Goal: Information Seeking & Learning: Find specific fact

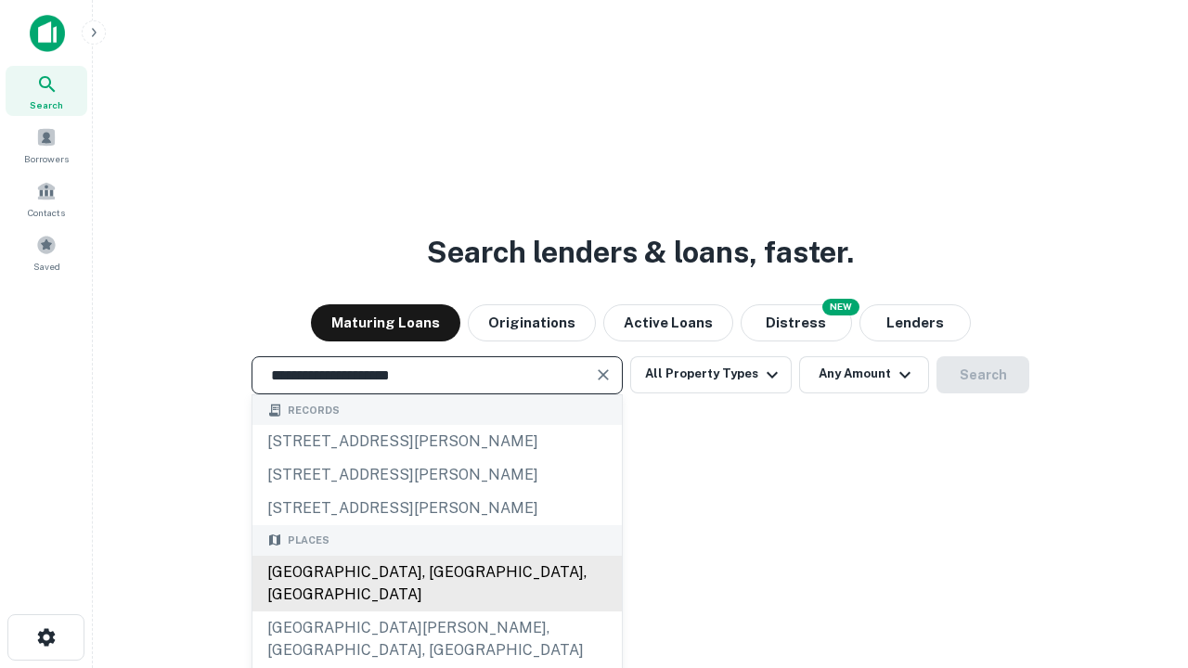
click at [436, 611] on div "[GEOGRAPHIC_DATA], [GEOGRAPHIC_DATA], [GEOGRAPHIC_DATA]" at bounding box center [436, 584] width 369 height 56
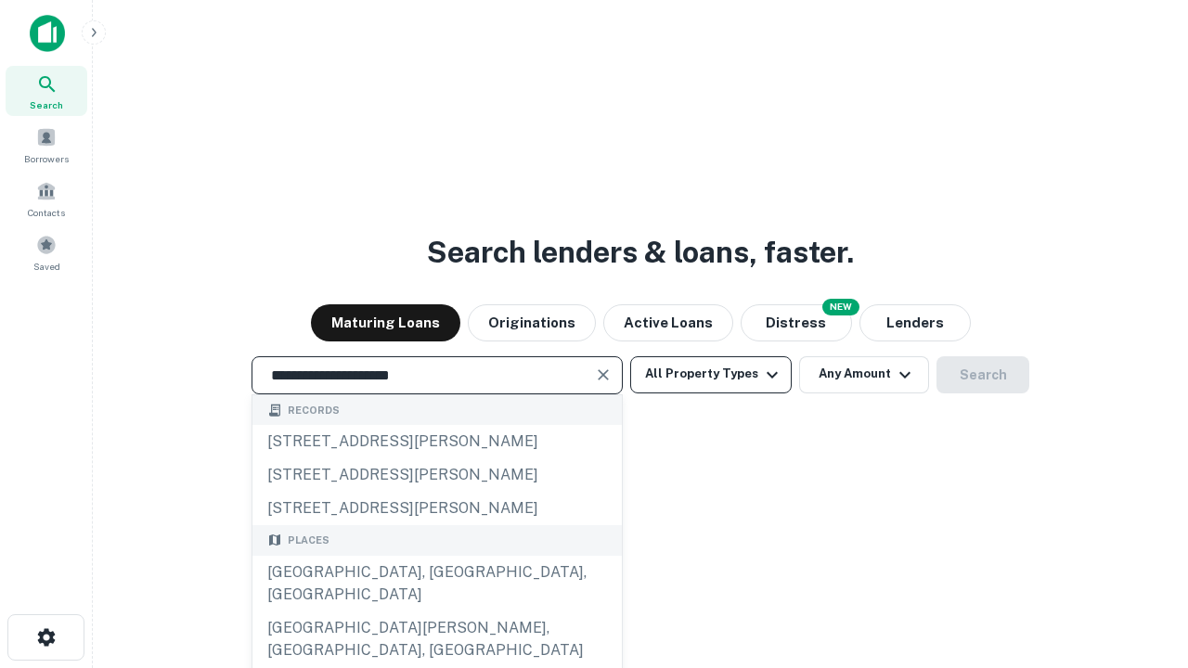
type input "**********"
click at [711, 374] on button "All Property Types" at bounding box center [710, 374] width 161 height 37
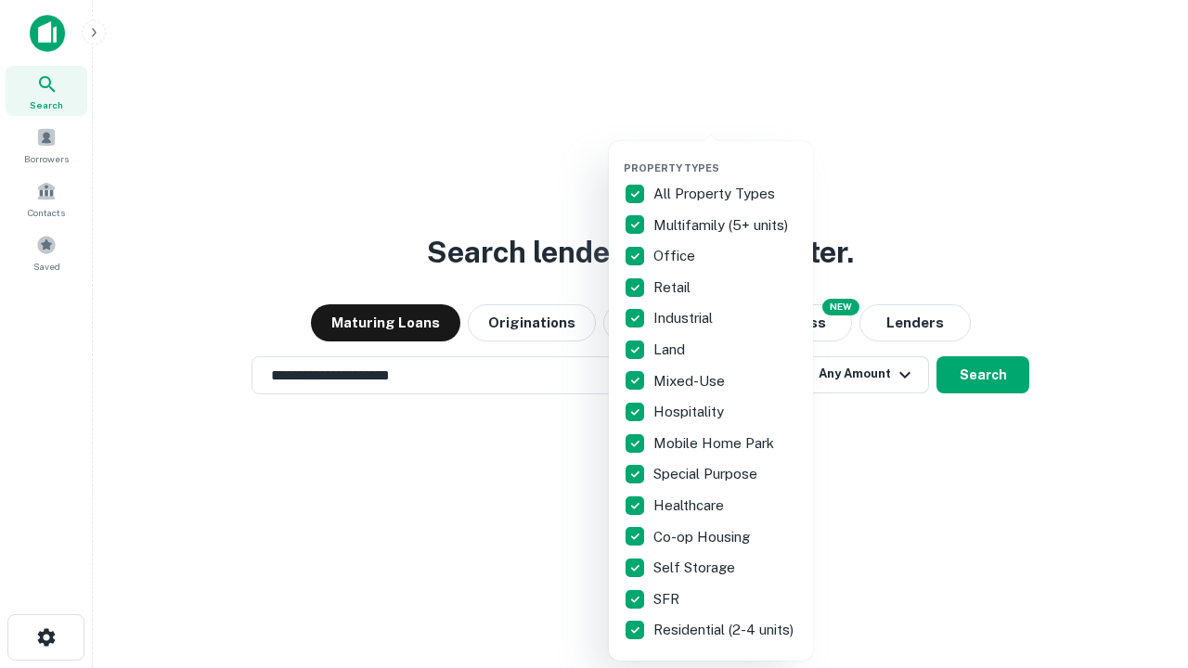
click at [726, 156] on button "button" at bounding box center [726, 156] width 204 height 1
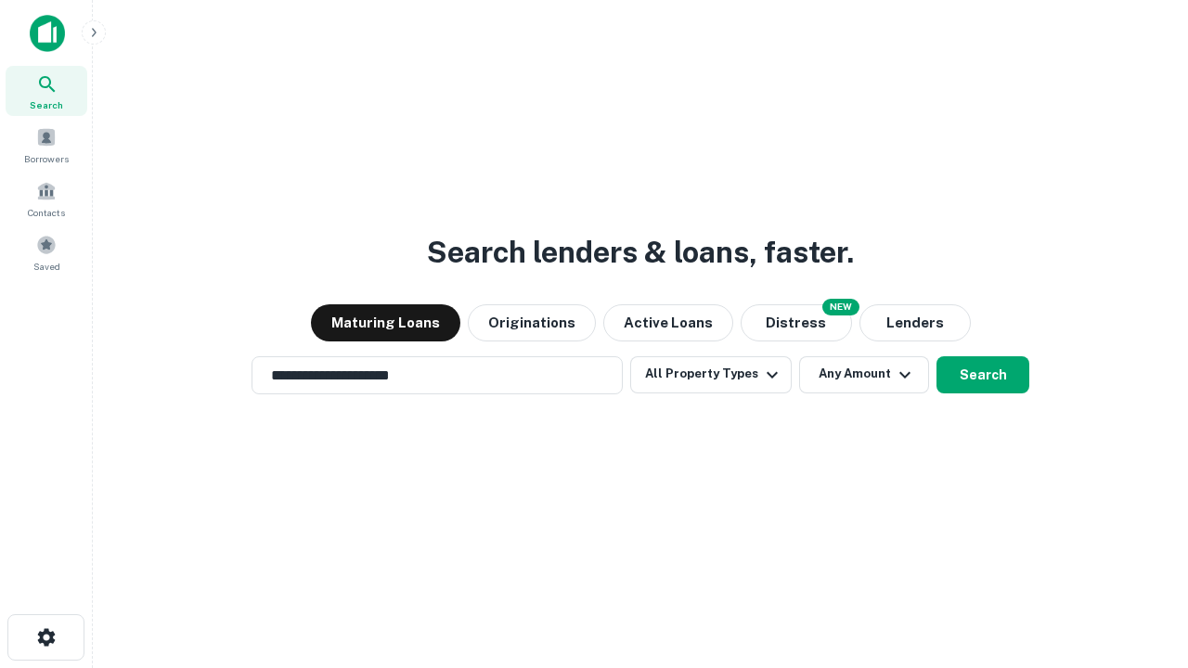
scroll to position [29, 0]
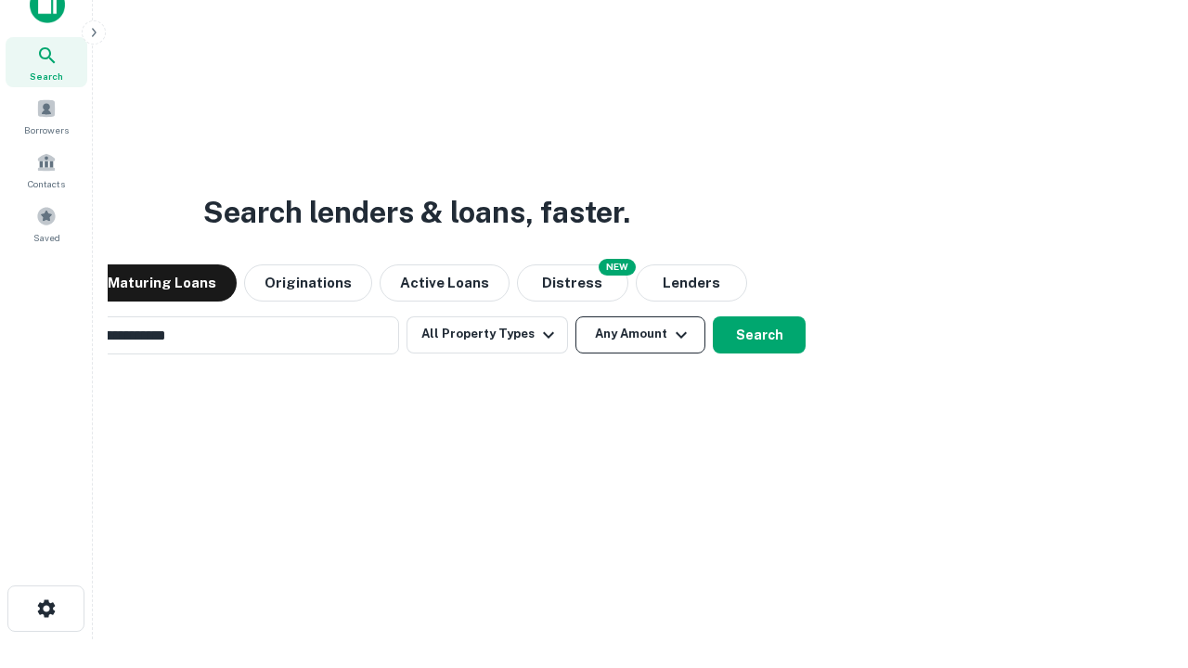
click at [575, 316] on button "Any Amount" at bounding box center [640, 334] width 130 height 37
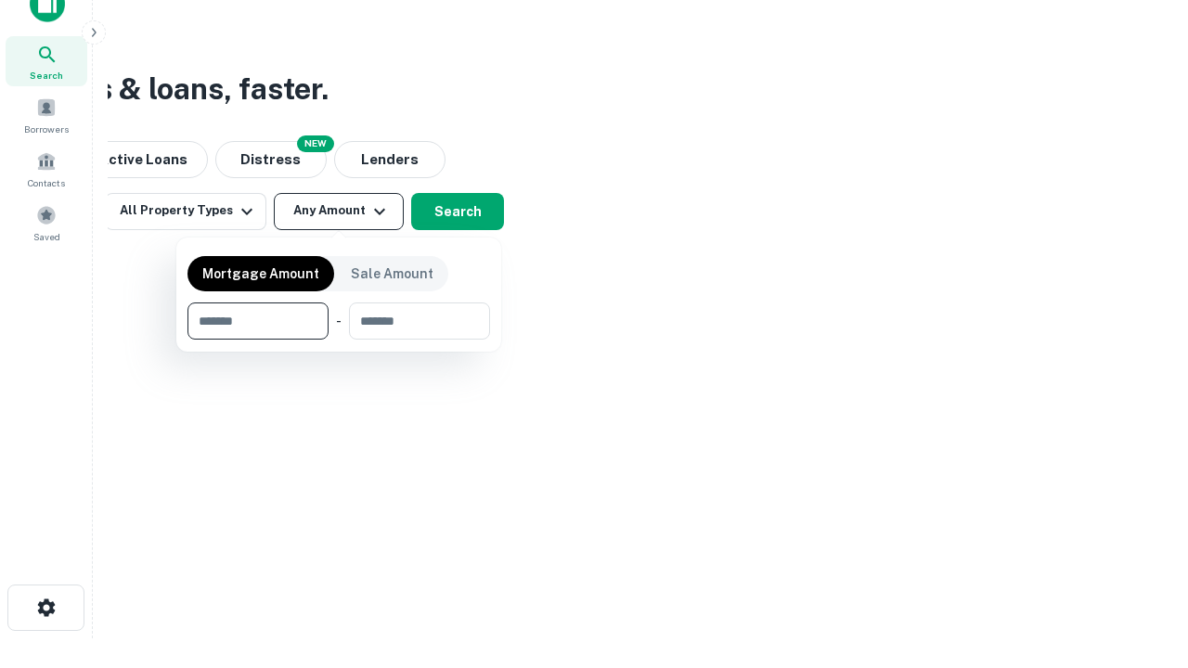
type input "*******"
click at [339, 340] on button "button" at bounding box center [338, 340] width 302 height 1
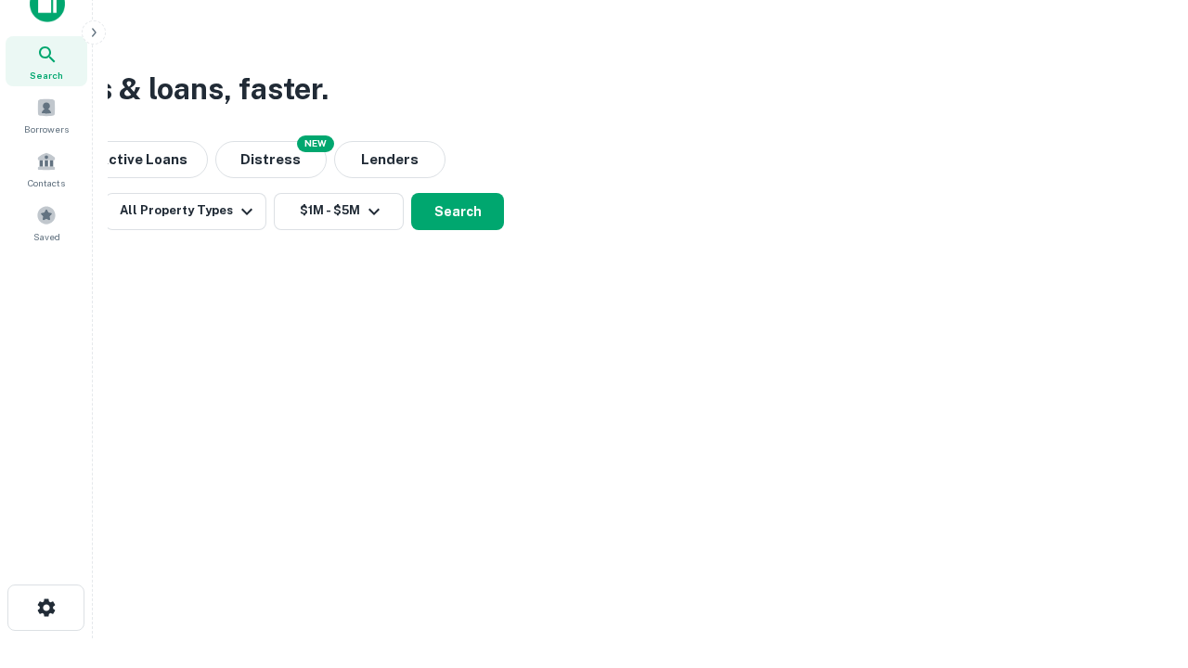
scroll to position [29, 0]
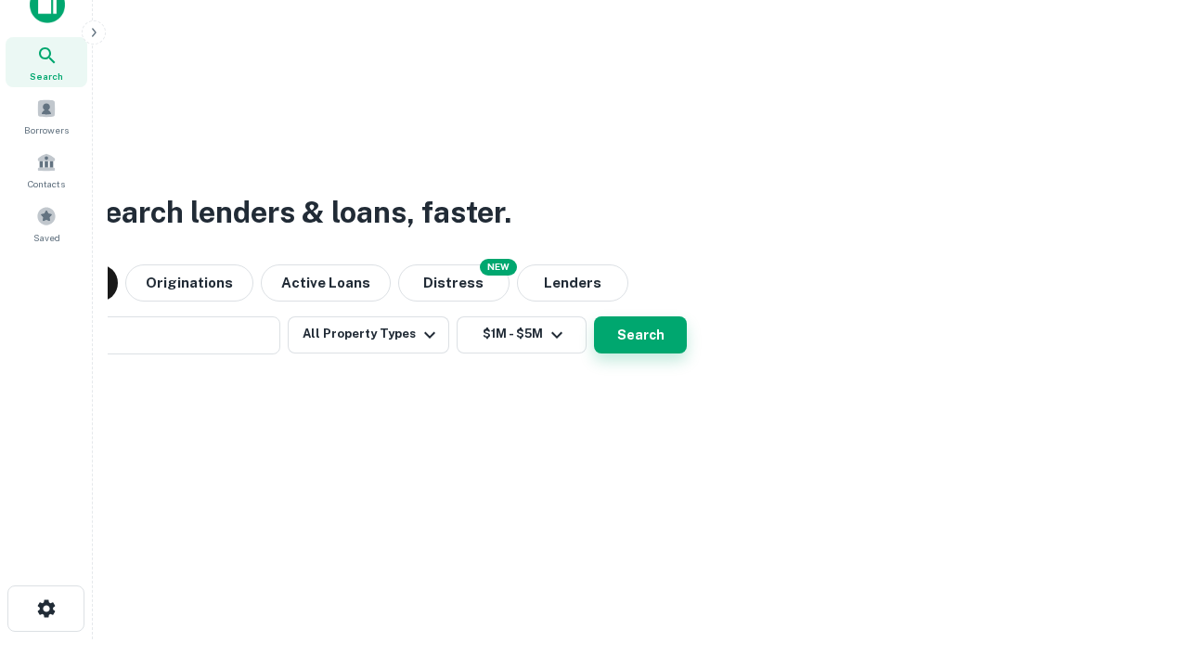
click at [594, 316] on button "Search" at bounding box center [640, 334] width 93 height 37
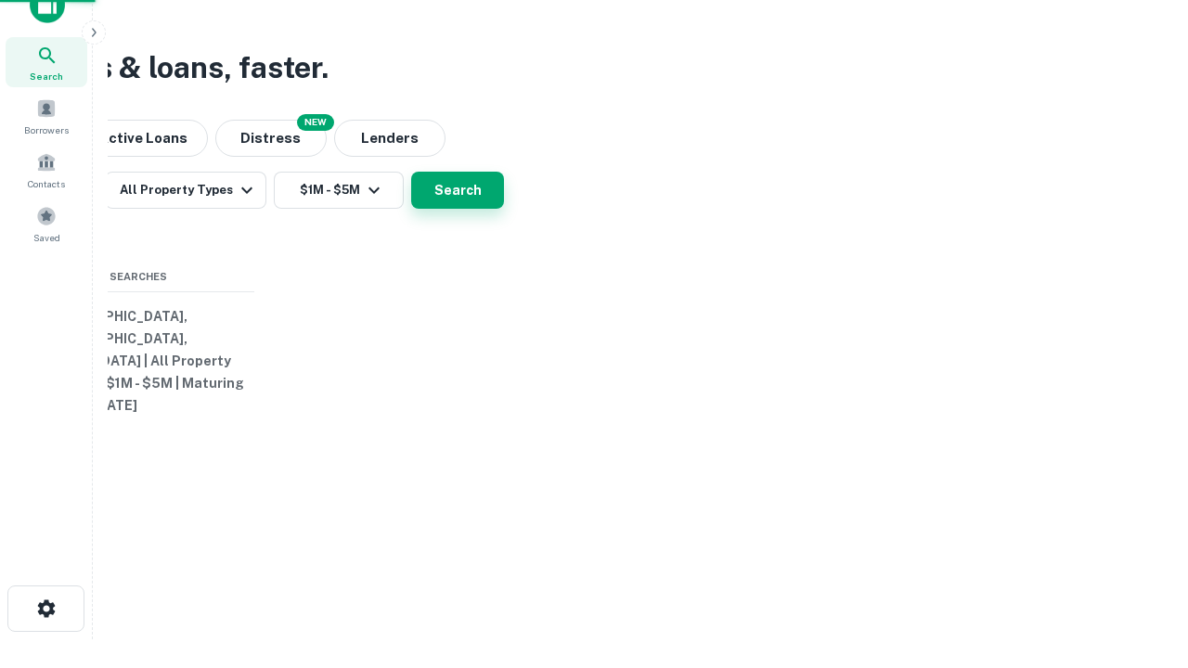
scroll to position [30, 0]
